Goal: Task Accomplishment & Management: Manage account settings

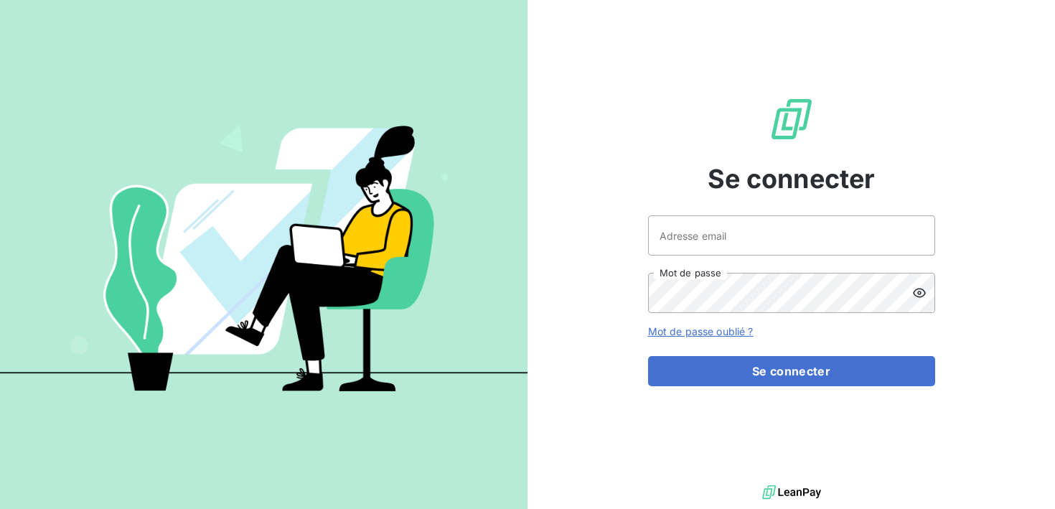
click at [767, 257] on div "Adresse email Mot de passe" at bounding box center [791, 264] width 287 height 98
click at [782, 245] on input "Adresse email" at bounding box center [791, 235] width 287 height 40
type input "[PERSON_NAME][EMAIL_ADDRESS][DOMAIN_NAME]"
click at [648, 356] on button "Se connecter" at bounding box center [791, 371] width 287 height 30
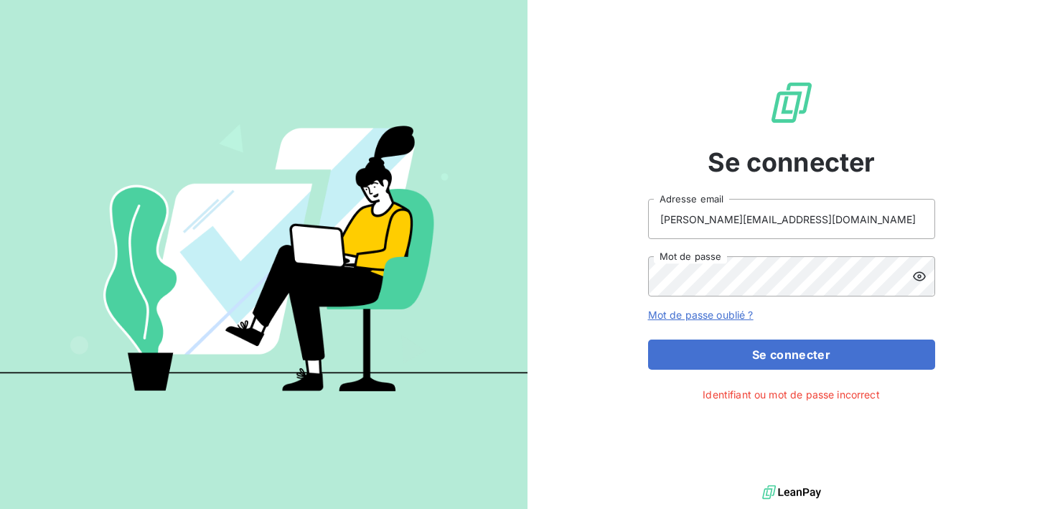
click at [916, 274] on icon at bounding box center [919, 276] width 13 height 9
click at [648, 340] on button "Se connecter" at bounding box center [791, 355] width 287 height 30
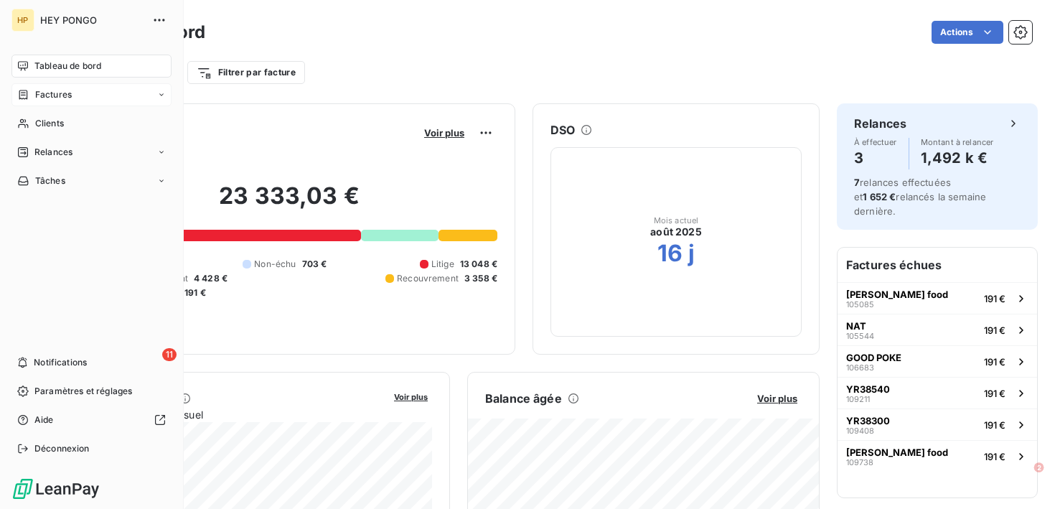
click at [51, 103] on div "Factures" at bounding box center [91, 94] width 160 height 23
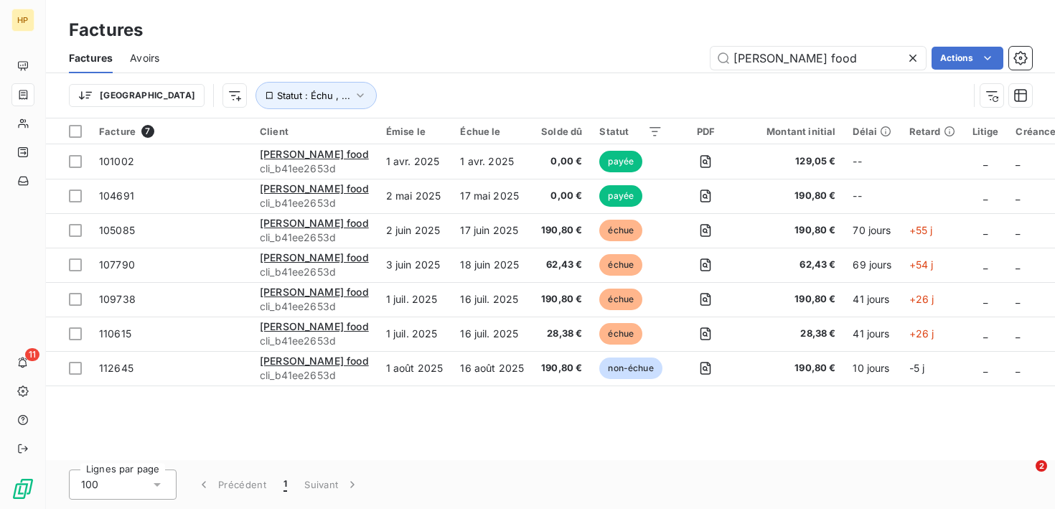
drag, startPoint x: 722, startPoint y: 62, endPoint x: 600, endPoint y: 57, distance: 122.1
click at [640, 62] on div "janna food Actions" at bounding box center [605, 58] width 856 height 23
type input "O"
type input "POKE WAVE"
